Goal: Information Seeking & Learning: Compare options

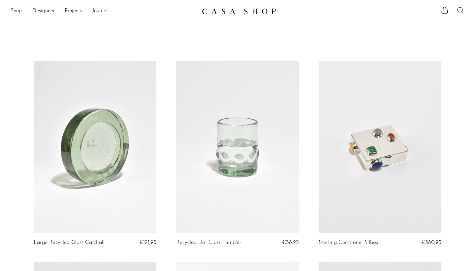
click at [18, 11] on link "Shop" at bounding box center [16, 11] width 11 height 9
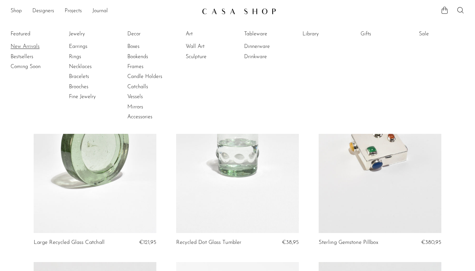
click at [34, 47] on link "New Arrivals" at bounding box center [36, 46] width 50 height 7
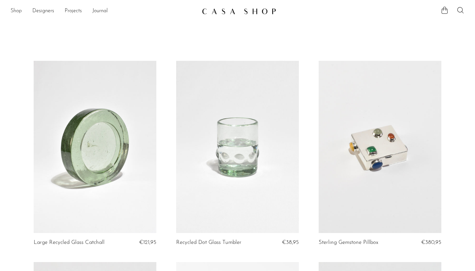
click at [17, 11] on link "Shop" at bounding box center [16, 11] width 11 height 9
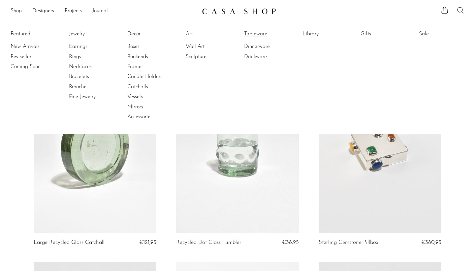
click at [259, 33] on link "Tableware" at bounding box center [269, 33] width 50 height 7
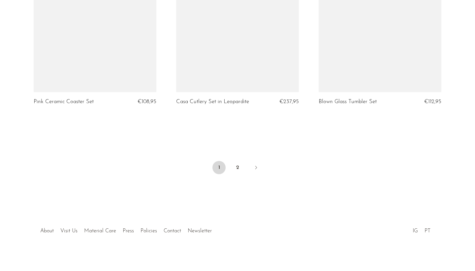
scroll to position [2365, 0]
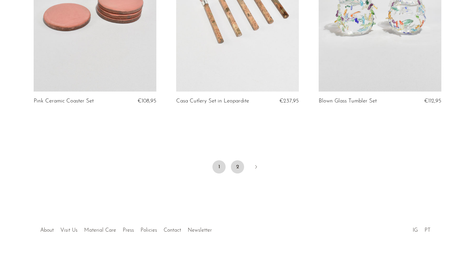
click at [242, 165] on link "2" at bounding box center [237, 166] width 13 height 13
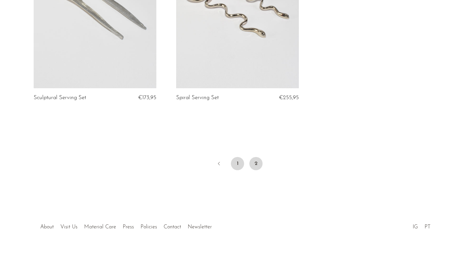
scroll to position [345, 0]
click at [239, 160] on link "1" at bounding box center [237, 163] width 13 height 13
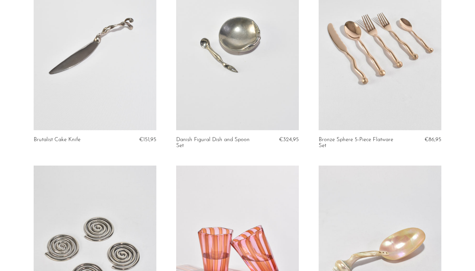
scroll to position [298, 0]
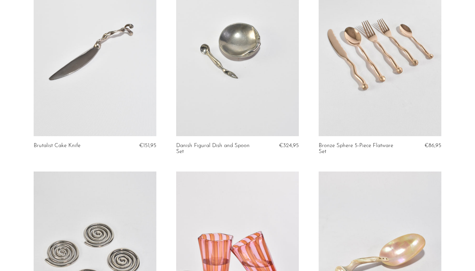
click at [390, 112] on link at bounding box center [380, 50] width 123 height 172
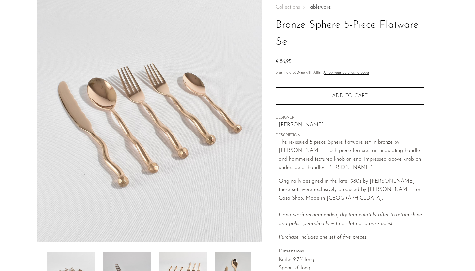
scroll to position [54, 0]
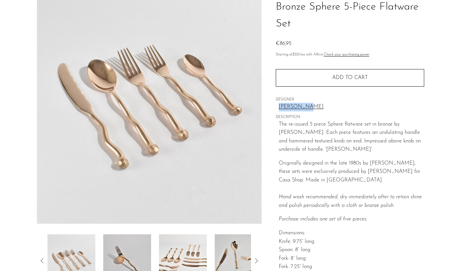
drag, startPoint x: 276, startPoint y: 107, endPoint x: 308, endPoint y: 108, distance: 32.0
click at [308, 108] on div "Collections Tableware Bronze Sphere 5-Piece Flatware Set €86,95 Starting at $30…" at bounding box center [350, 139] width 149 height 327
click at [298, 148] on p "The re-issued 5 piece Sphere flatware set in bronze by [PERSON_NAME]. Each piec…" at bounding box center [352, 137] width 146 height 34
drag, startPoint x: 297, startPoint y: 148, endPoint x: 329, endPoint y: 147, distance: 31.4
click at [329, 147] on p "The re-issued 5 piece Sphere flatware set in bronze by Izabel Lam. Each piece f…" at bounding box center [352, 137] width 146 height 34
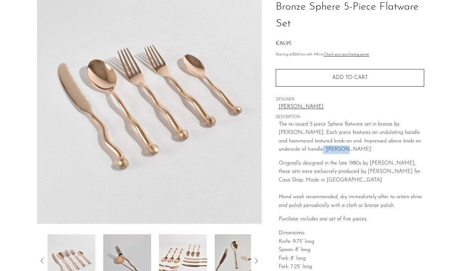
copy p "IZABEL LAM"
click at [283, 7] on h1 "Bronze Sphere 5-Piece Flatware Set" at bounding box center [350, 16] width 149 height 34
drag, startPoint x: 311, startPoint y: 6, endPoint x: 416, endPoint y: 8, distance: 105.6
click at [416, 8] on h1 "Bronze Sphere 5-Piece Flatware Set" at bounding box center [350, 16] width 149 height 34
copy h1 "Sphere 5-Piece Flatware"
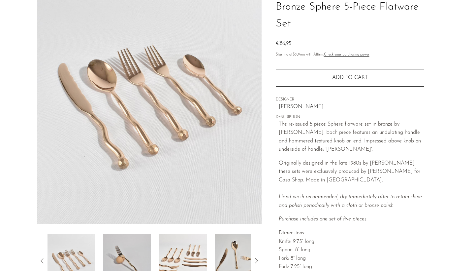
click at [287, 103] on link "[PERSON_NAME]" at bounding box center [352, 107] width 146 height 9
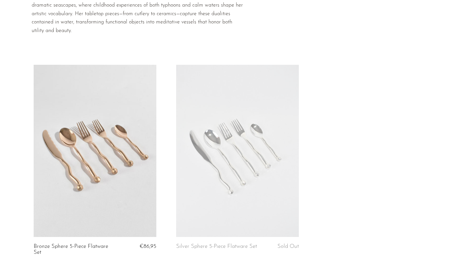
scroll to position [56, 0]
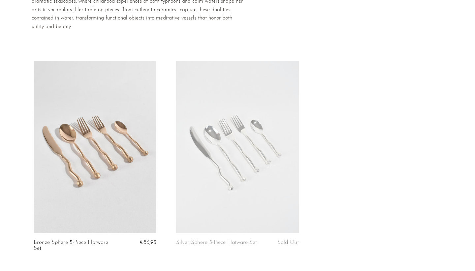
click at [212, 158] on link at bounding box center [237, 147] width 123 height 172
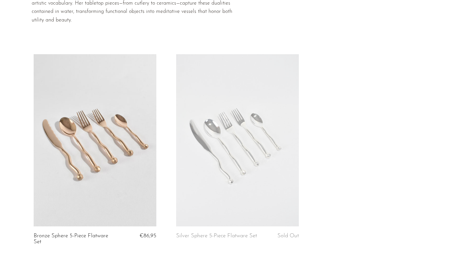
scroll to position [65, 0]
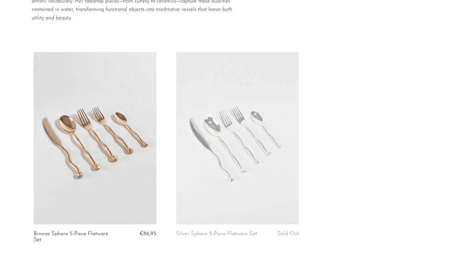
click at [275, 130] on link at bounding box center [237, 138] width 123 height 172
click at [91, 128] on link at bounding box center [95, 138] width 123 height 172
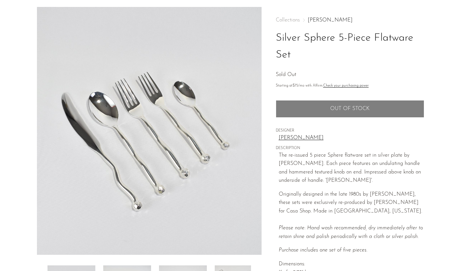
scroll to position [24, 0]
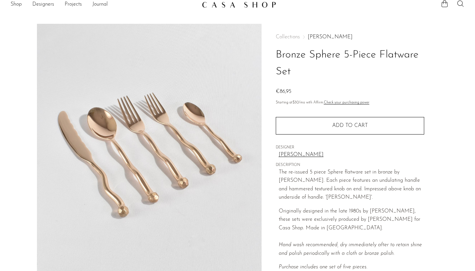
scroll to position [2, 0]
